Goal: Use online tool/utility: Use online tool/utility

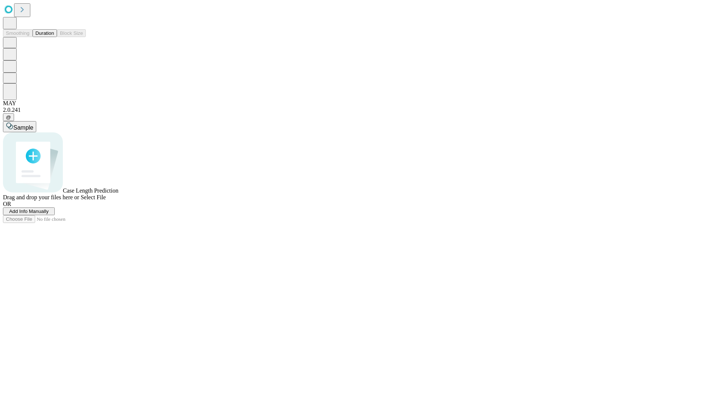
click at [49, 214] on span "Add Info Manually" at bounding box center [29, 211] width 40 height 6
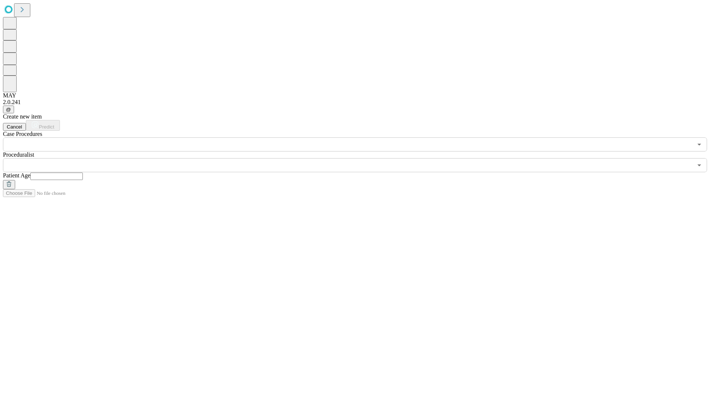
click at [83, 172] on input "text" at bounding box center [56, 175] width 53 height 7
type input "**"
click at [360, 158] on input "text" at bounding box center [348, 165] width 690 height 14
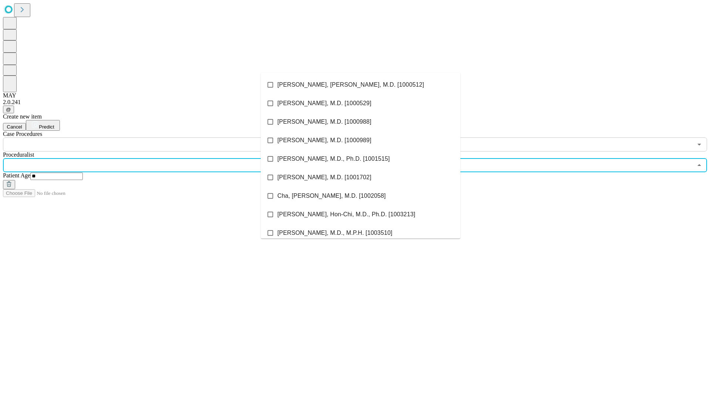
click at [361, 85] on li "[PERSON_NAME], [PERSON_NAME], M.D. [1000512]" at bounding box center [361, 84] width 200 height 19
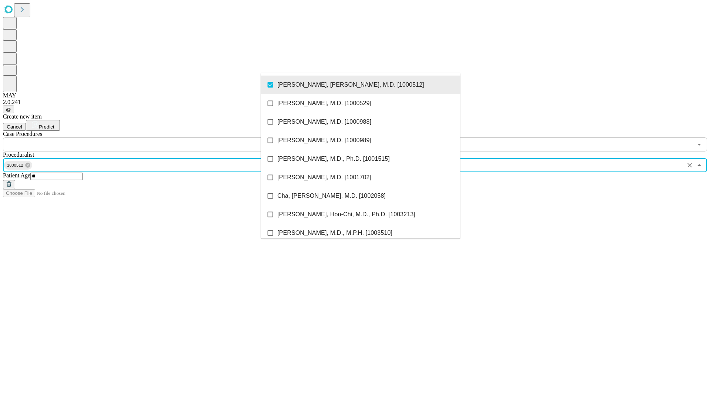
click at [155, 137] on input "text" at bounding box center [348, 144] width 690 height 14
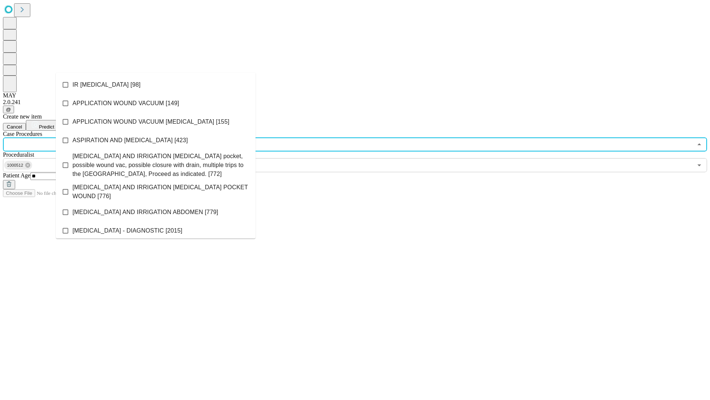
click at [156, 85] on li "IR [MEDICAL_DATA] [98]" at bounding box center [156, 84] width 200 height 19
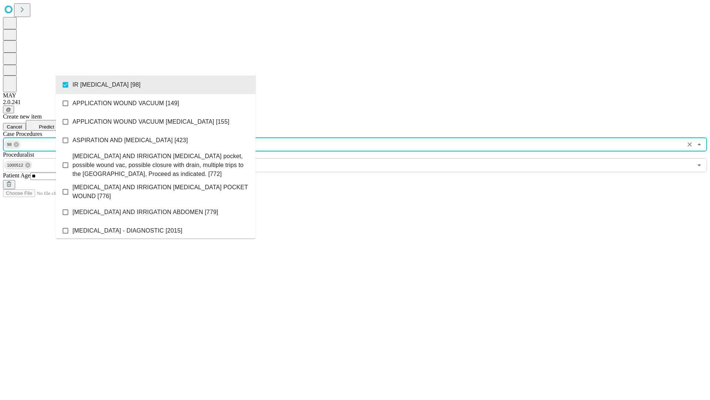
click at [54, 124] on span "Predict" at bounding box center [46, 127] width 15 height 6
